Goal: Use online tool/utility: Utilize a website feature to perform a specific function

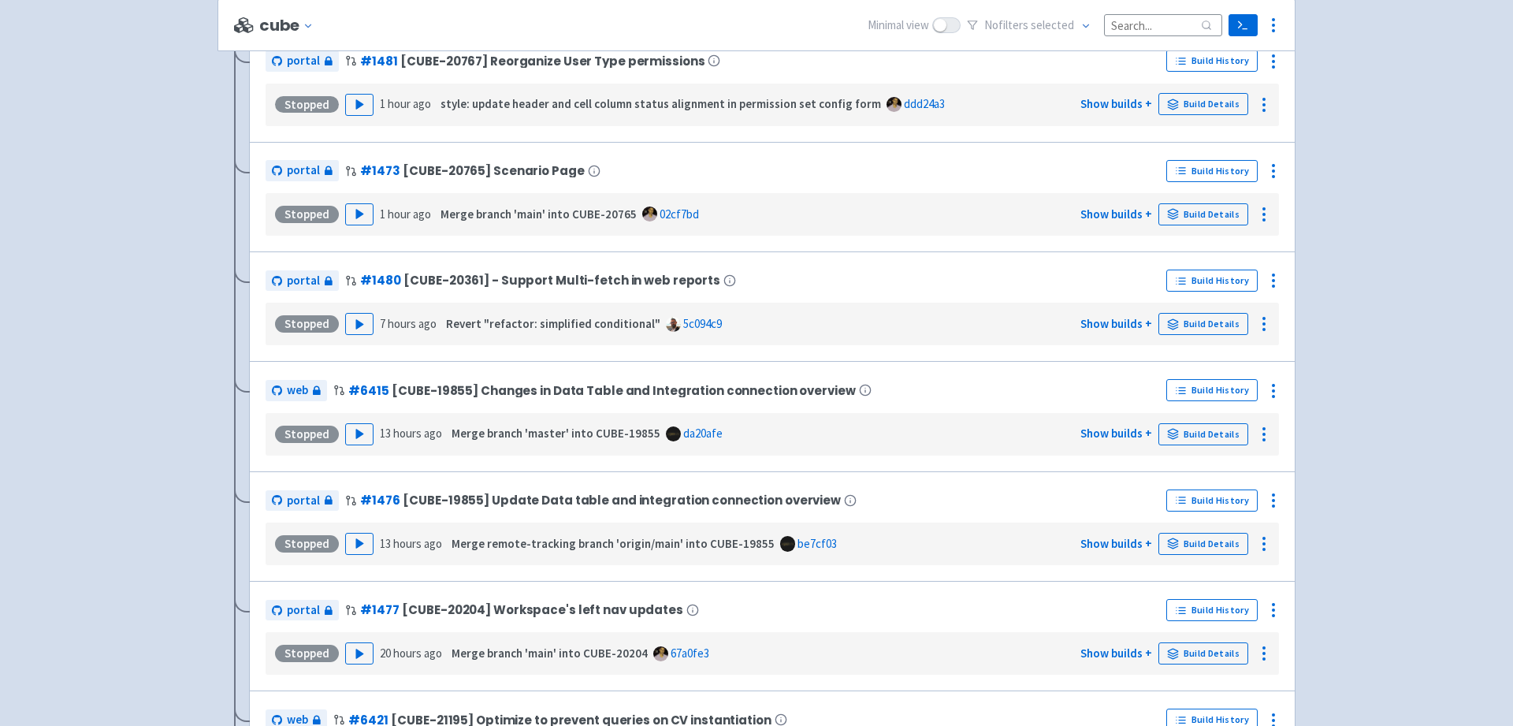
scroll to position [459, 0]
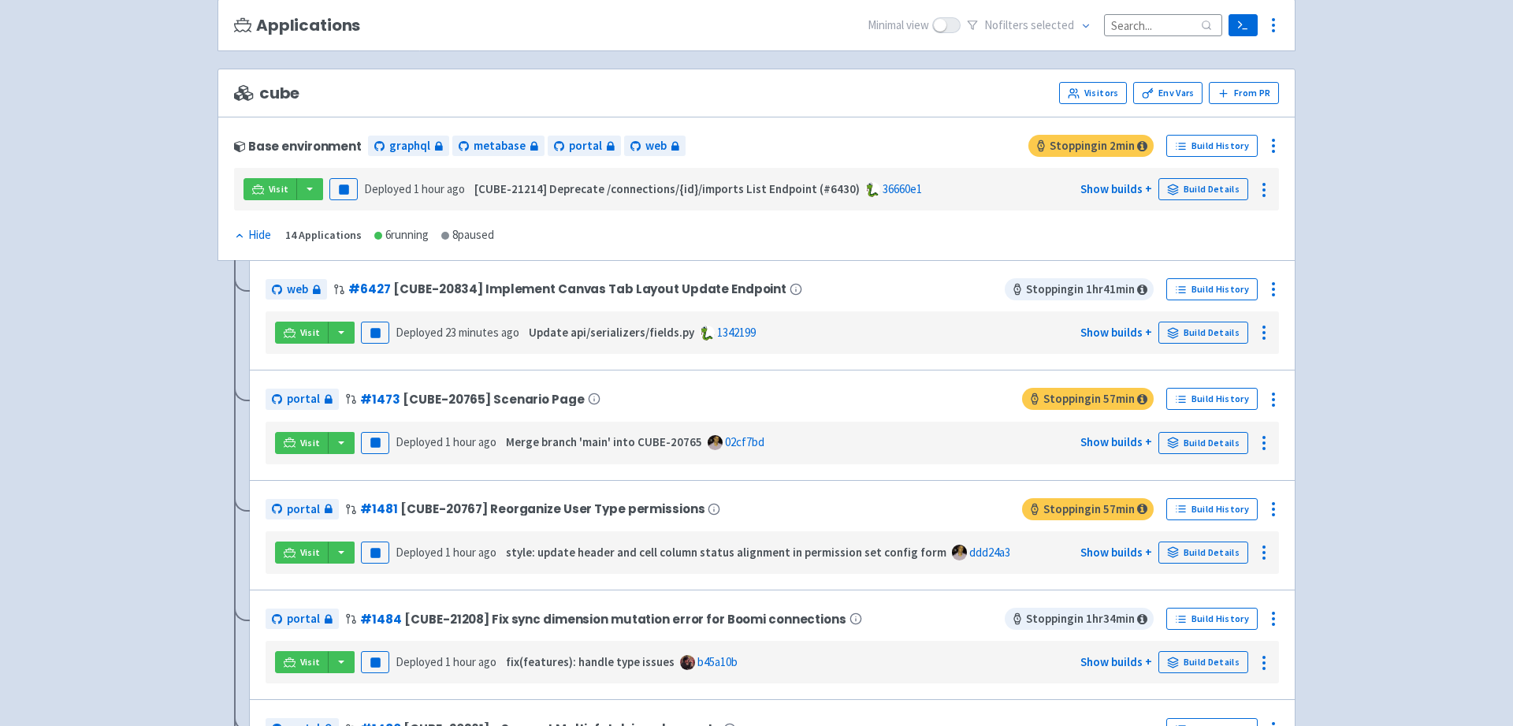
scroll to position [131, 0]
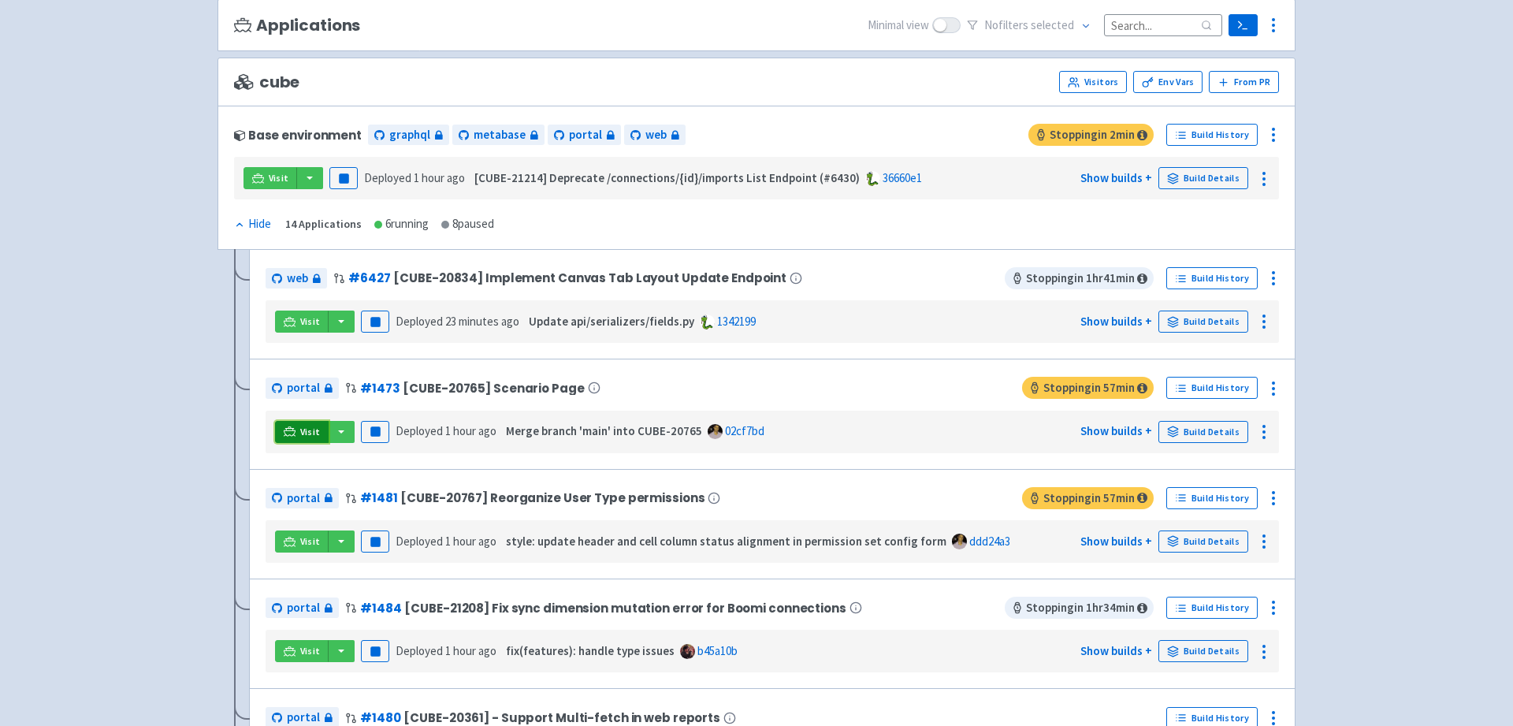
click at [292, 429] on icon at bounding box center [290, 430] width 12 height 9
click at [292, 544] on icon at bounding box center [290, 540] width 12 height 9
